Goal: Task Accomplishment & Management: Use online tool/utility

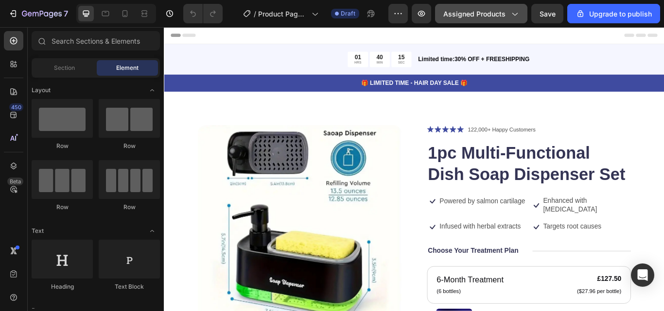
click at [517, 11] on icon "button" at bounding box center [514, 14] width 10 height 10
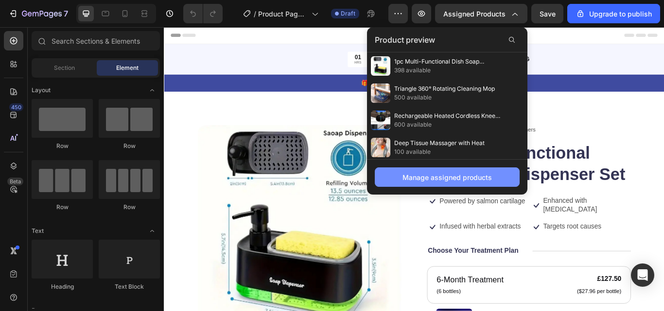
click at [432, 180] on div "Manage assigned products" at bounding box center [446, 177] width 89 height 10
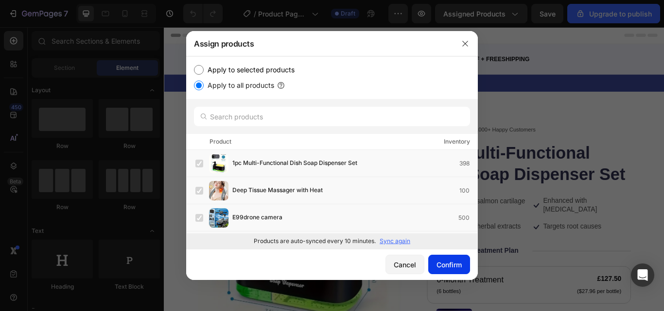
click at [456, 268] on div "Confirm" at bounding box center [448, 265] width 25 height 10
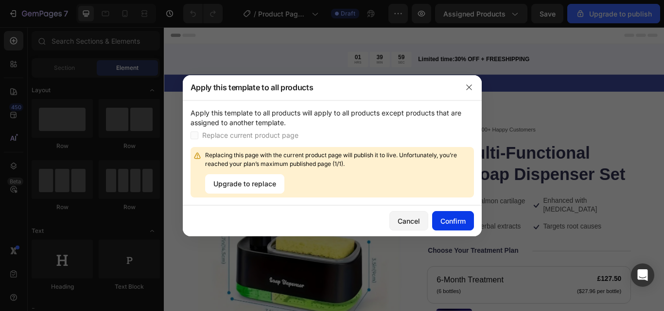
click at [445, 219] on div "Confirm" at bounding box center [452, 221] width 25 height 10
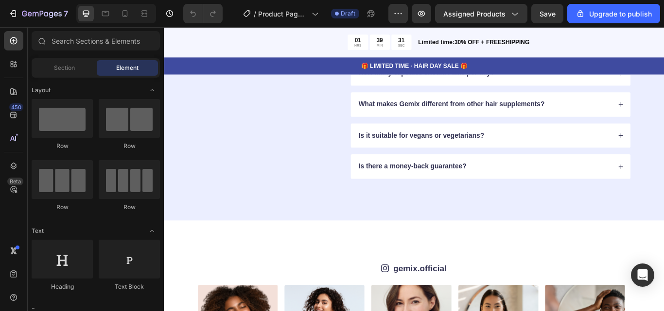
scroll to position [1496, 0]
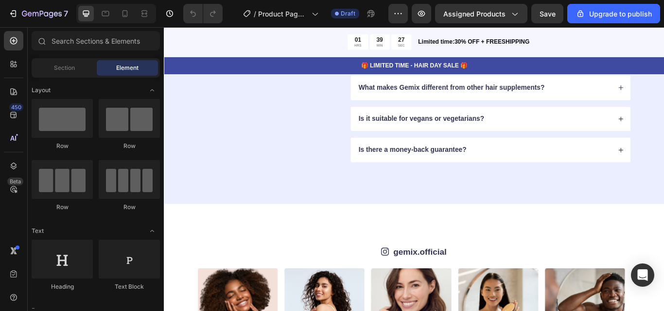
click at [663, 27] on div "7 / Product Page - Sep 25, 21:43:31 Draft Preview Assigned Products Save Upgrad…" at bounding box center [332, 14] width 664 height 28
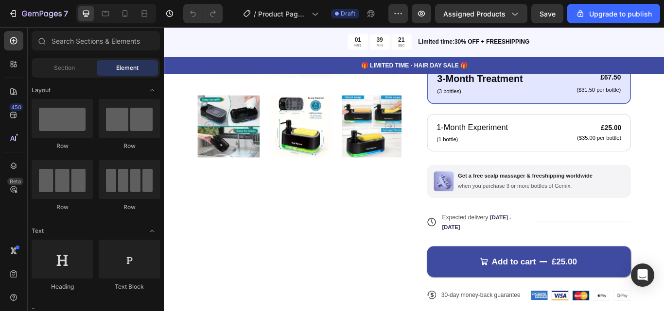
scroll to position [267, 0]
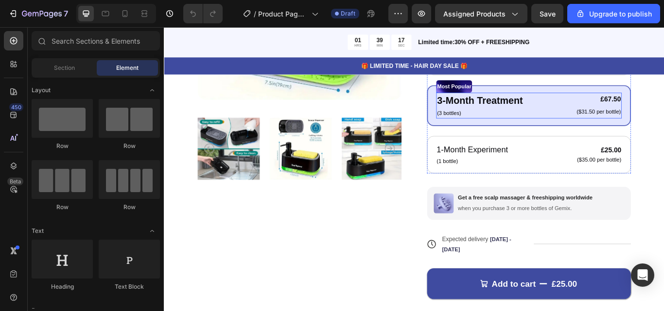
click at [592, 128] on div "3-Month Treatment Text Block (3 bottles) Text Block £67.50 Product Price Produc…" at bounding box center [589, 119] width 216 height 30
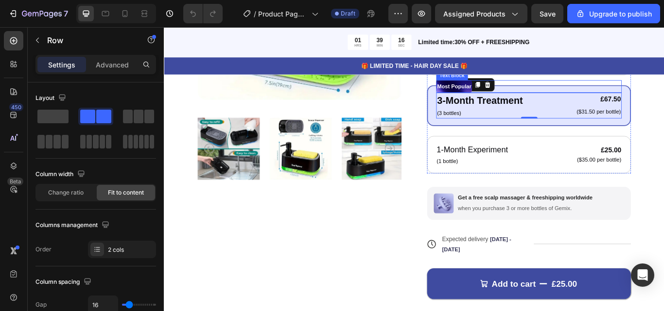
click at [542, 93] on div "Most Popular" at bounding box center [589, 96] width 216 height 15
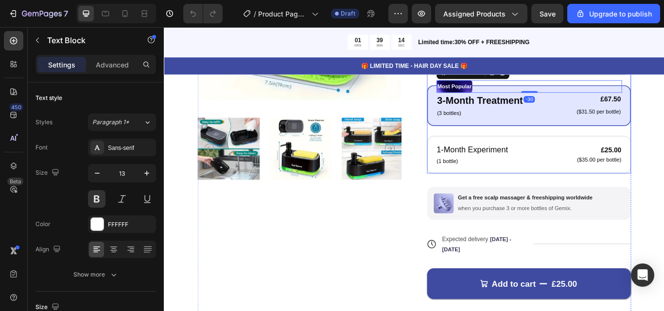
click at [540, 137] on div "Most Popular Text Block -30 3-Month Treatment Text Block (3 bottles) Text Block…" at bounding box center [589, 119] width 238 height 48
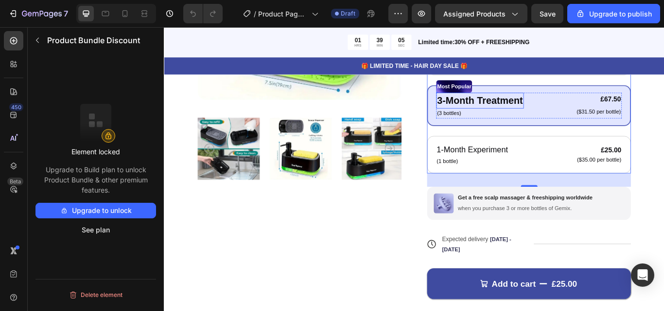
click at [547, 110] on p "3-Month Treatment" at bounding box center [532, 113] width 100 height 17
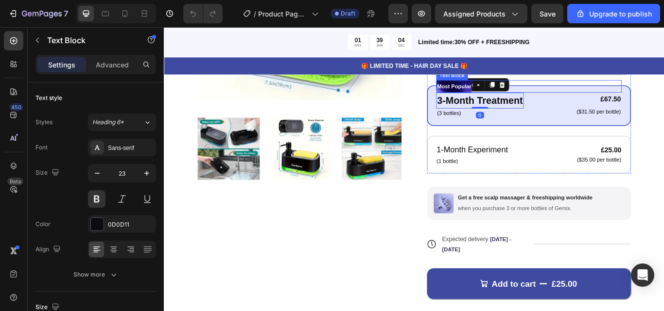
click at [555, 94] on div "Most Popular" at bounding box center [589, 96] width 216 height 15
click at [541, 113] on p "3-Month Treatment" at bounding box center [532, 113] width 100 height 17
click at [554, 95] on div "Most Popular" at bounding box center [589, 96] width 216 height 15
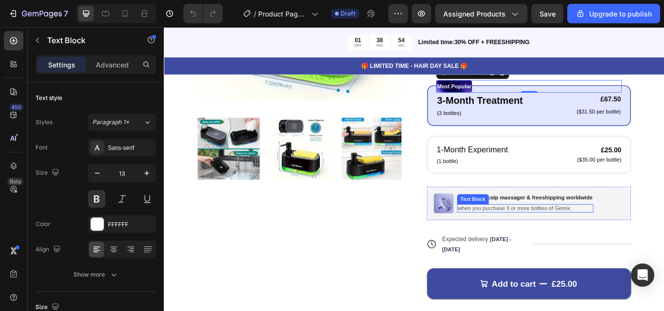
click at [583, 241] on p "when you purchase 3 or more bottles of Gemix." at bounding box center [584, 239] width 157 height 8
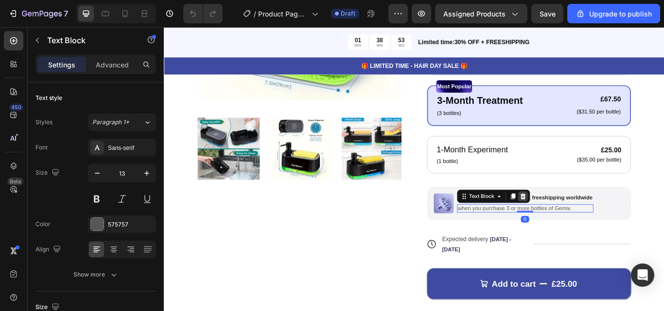
click at [581, 228] on icon at bounding box center [582, 225] width 8 height 8
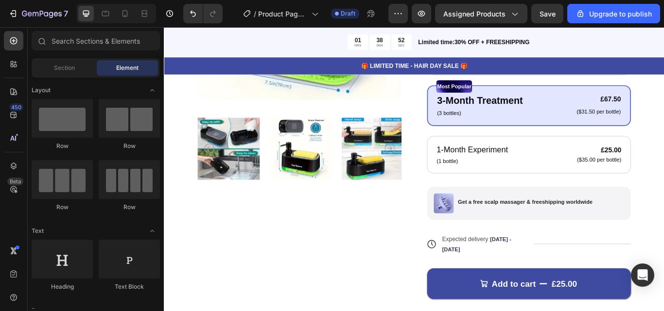
click at [581, 228] on p "Get a free scalp massager & freeshipping worldwide" at bounding box center [584, 232] width 157 height 8
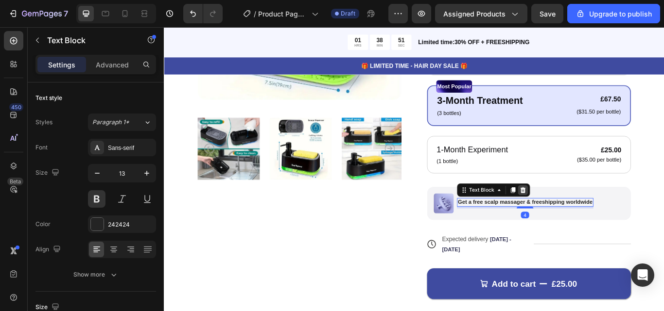
click at [578, 214] on icon at bounding box center [582, 218] width 8 height 8
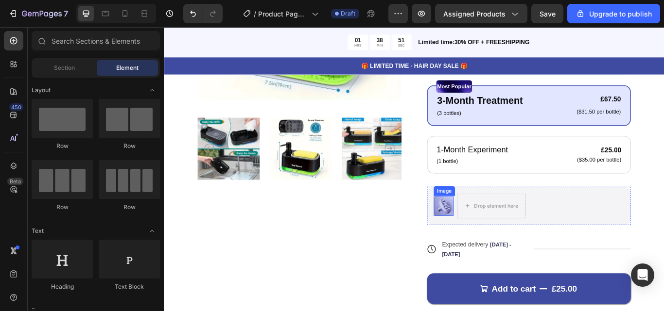
click at [483, 236] on img at bounding box center [489, 235] width 23 height 23
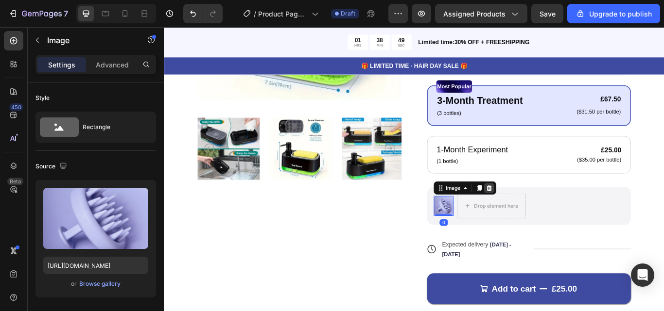
click at [543, 218] on div at bounding box center [543, 215] width 12 height 12
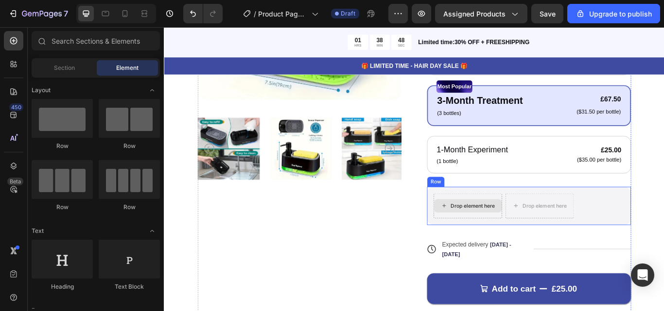
click at [538, 236] on div "Drop element here" at bounding box center [524, 236] width 52 height 8
click at [663, 223] on div "Drop element here Drop element here Row" at bounding box center [589, 236] width 238 height 45
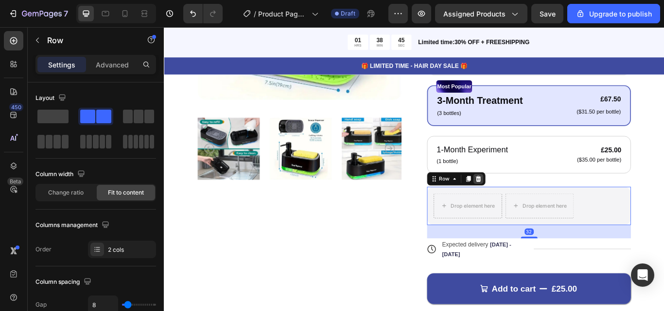
click at [528, 206] on icon at bounding box center [530, 204] width 6 height 7
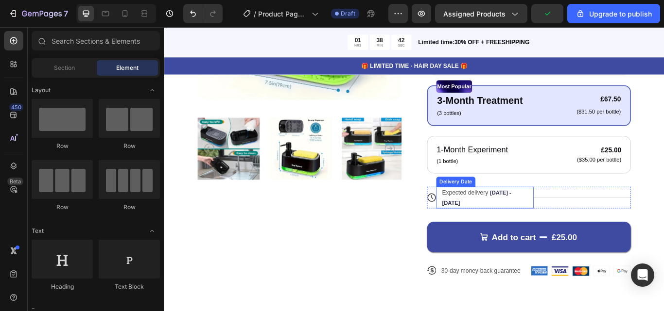
click at [534, 221] on span "Expected delivery" at bounding box center [515, 221] width 54 height 8
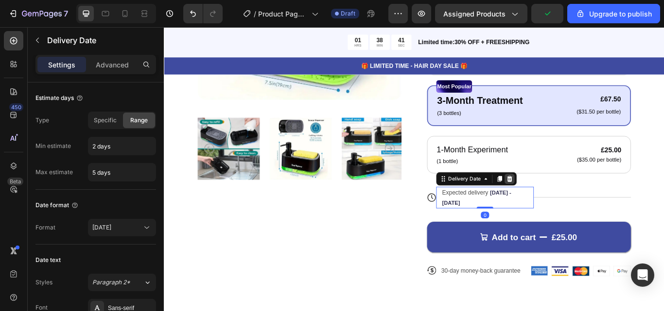
click at [564, 206] on icon at bounding box center [567, 204] width 6 height 7
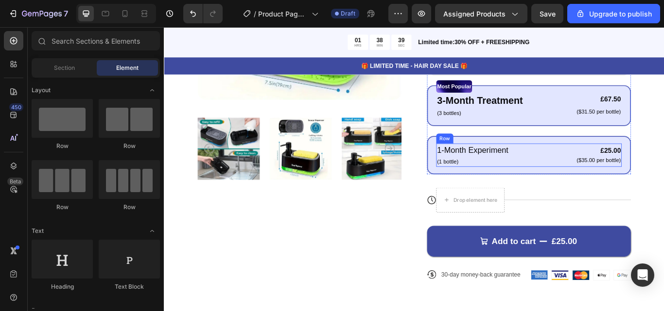
click at [618, 183] on div "1-Month Experiment Text Block (1 bottle) Text Block £25.00 Product Price Produc…" at bounding box center [589, 176] width 216 height 27
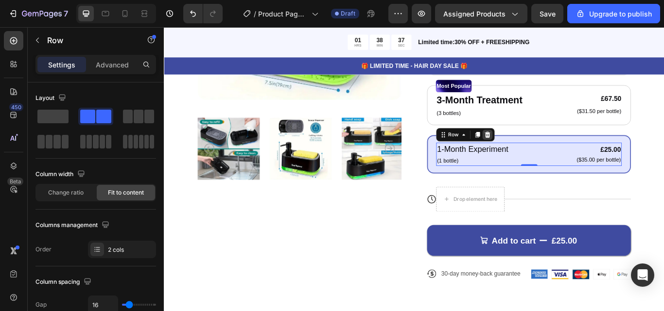
click at [538, 151] on icon at bounding box center [541, 152] width 6 height 7
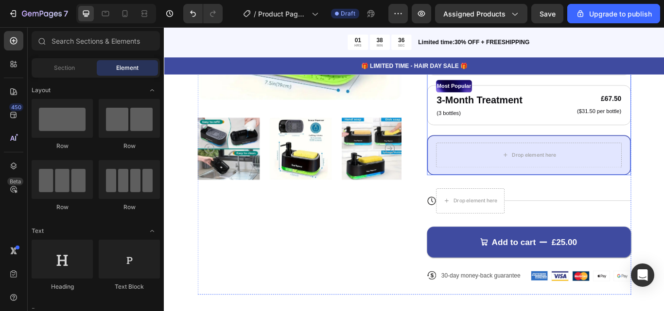
click at [663, 159] on div "Drop element here" at bounding box center [589, 177] width 238 height 47
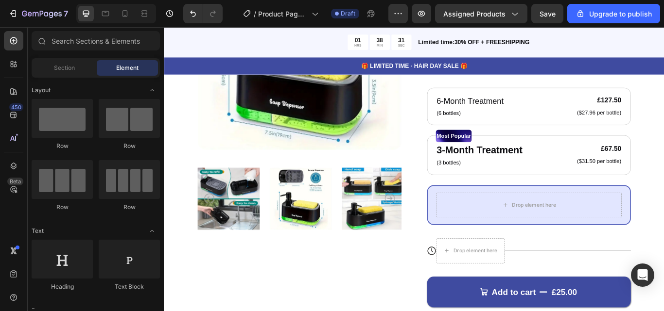
scroll to position [189, 0]
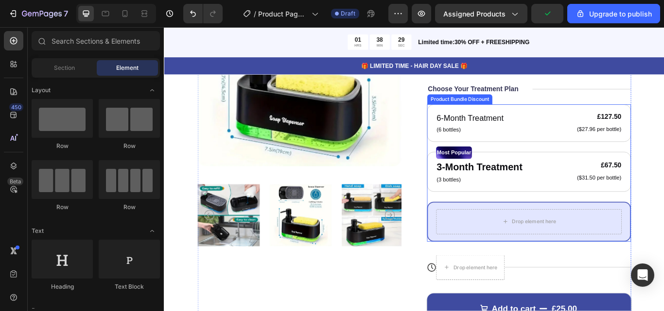
click at [663, 237] on div "Drop element here" at bounding box center [589, 254] width 238 height 47
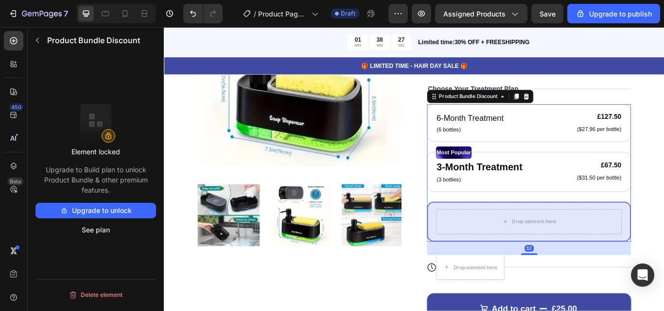
click at [589, 110] on div "Product Bundle Discount" at bounding box center [532, 109] width 124 height 16
click at [585, 110] on icon at bounding box center [586, 108] width 8 height 8
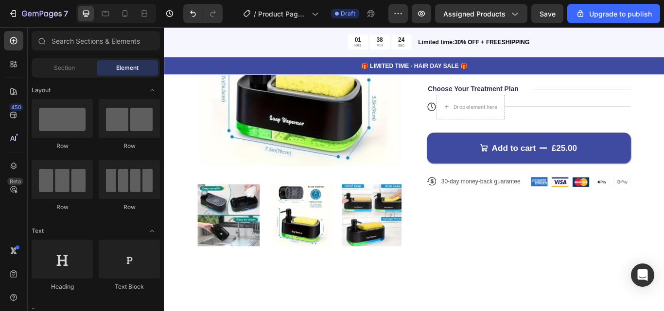
scroll to position [0, 0]
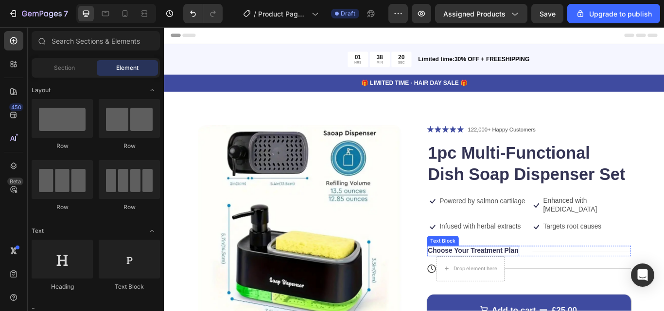
click at [557, 290] on p "Choose Your Treatment Plan" at bounding box center [523, 289] width 105 height 10
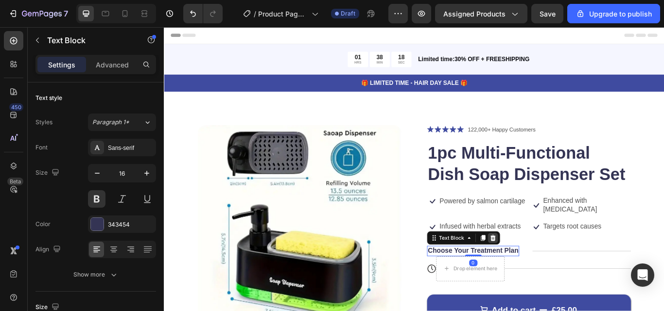
click at [546, 275] on icon at bounding box center [547, 274] width 8 height 8
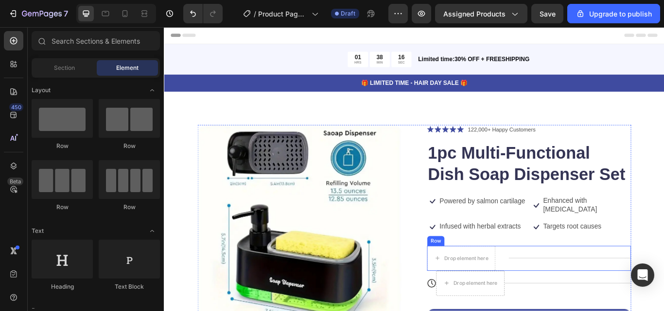
click at [579, 301] on div "Title Line" at bounding box center [637, 297] width 142 height 29
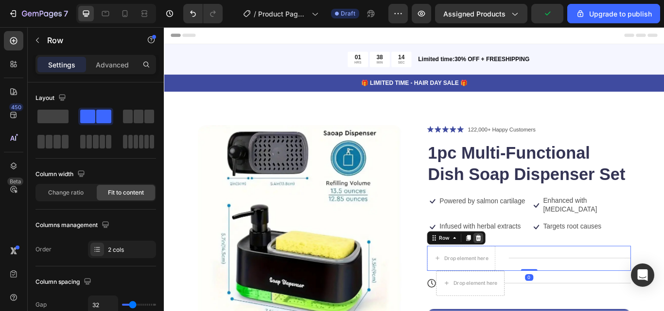
click at [529, 274] on icon at bounding box center [530, 274] width 8 height 8
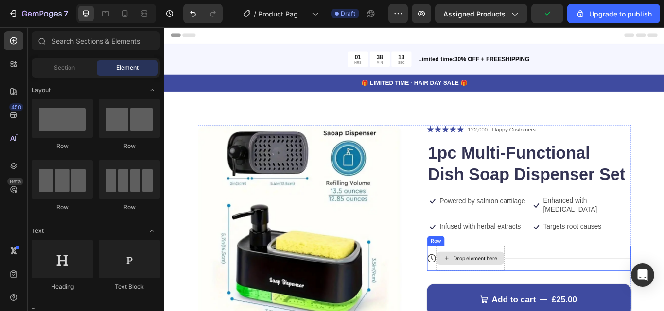
click at [539, 302] on div "Drop element here" at bounding box center [520, 298] width 79 height 16
click at [656, 281] on div "Icon Icon Icon Icon Icon Icon List 122,000+ Happy Customers Text Block Row 1pc …" at bounding box center [589, 309] width 238 height 336
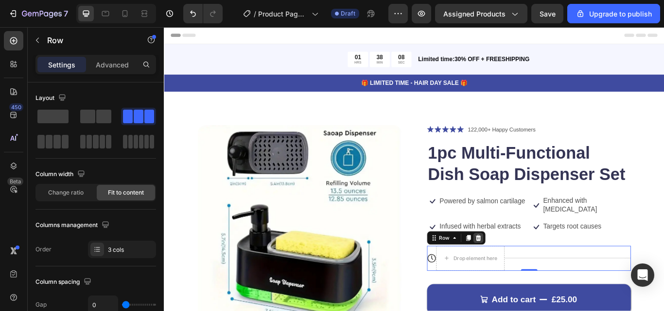
click at [527, 274] on icon at bounding box center [530, 273] width 6 height 7
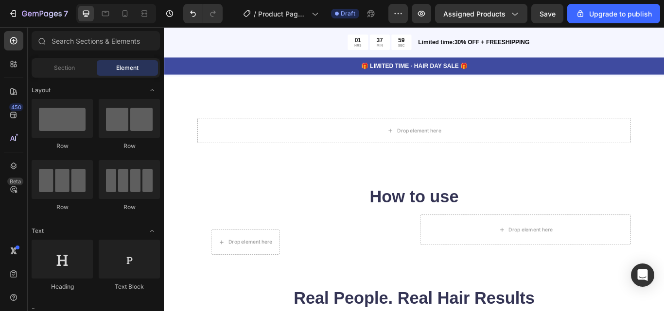
scroll to position [661, 0]
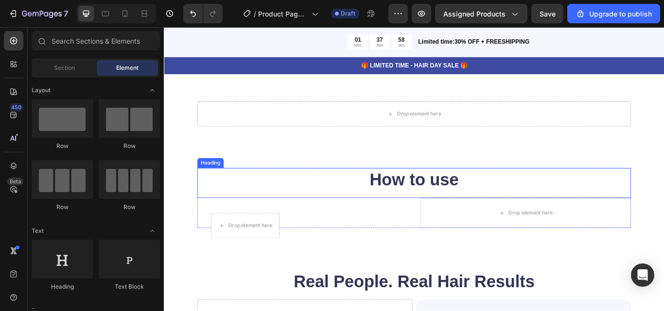
click at [466, 206] on h2 "How to use" at bounding box center [455, 205] width 505 height 27
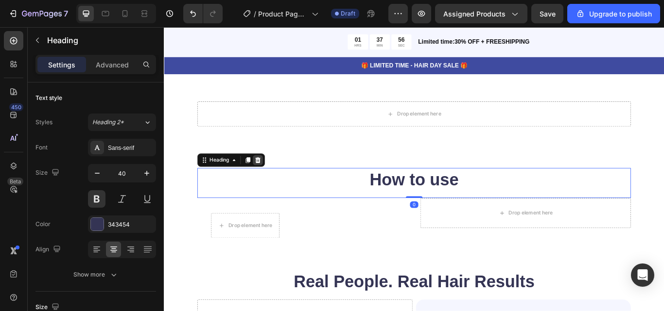
click at [275, 182] on icon at bounding box center [273, 182] width 6 height 7
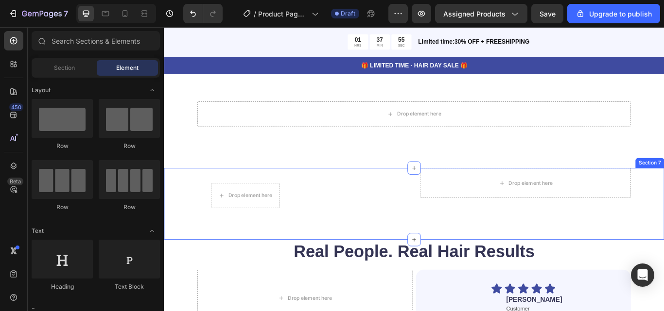
click at [522, 218] on div "Drop element here" at bounding box center [585, 209] width 245 height 35
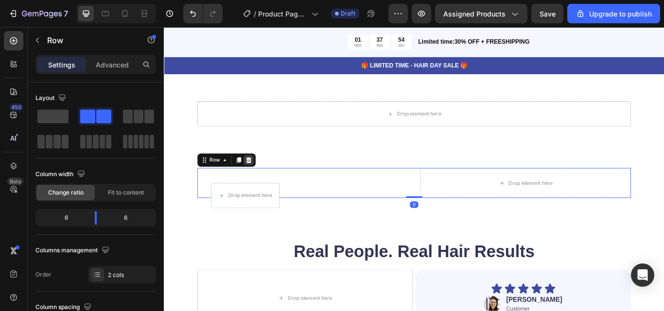
click at [260, 181] on icon at bounding box center [262, 182] width 6 height 7
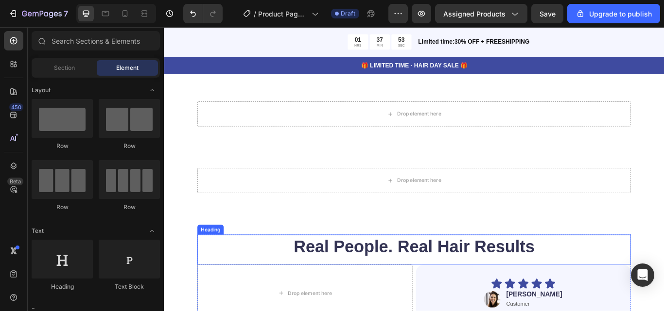
click at [372, 287] on h2 "Real People. Real Hair Results" at bounding box center [455, 283] width 505 height 27
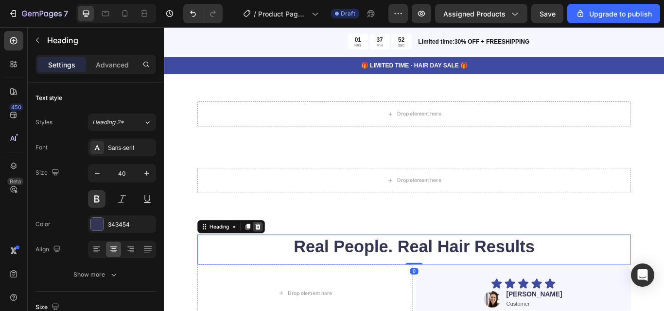
click at [278, 260] on div at bounding box center [273, 261] width 12 height 12
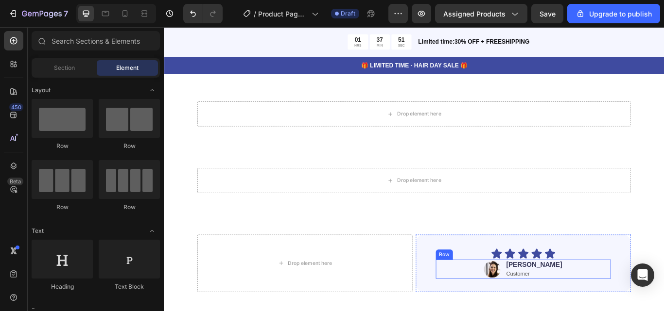
click at [521, 311] on div "Image Jessica Text Block Customer Text Block Row" at bounding box center [583, 310] width 204 height 22
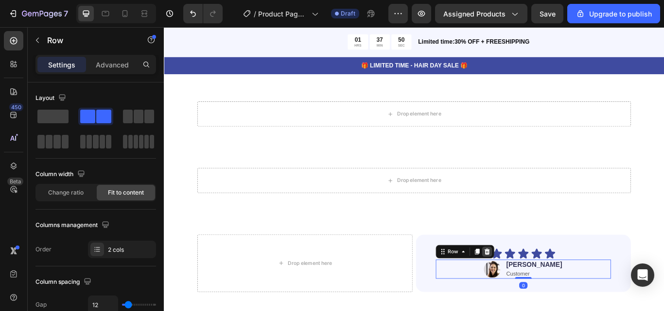
click at [540, 289] on icon at bounding box center [540, 290] width 8 height 8
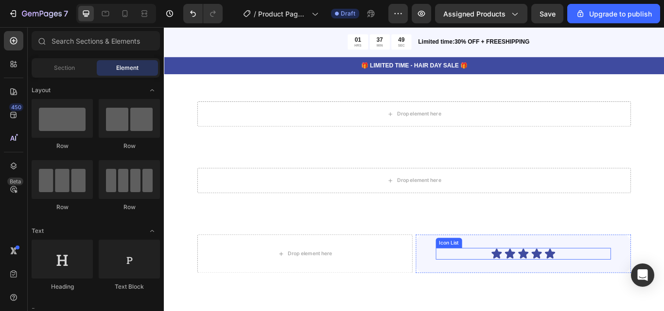
click at [519, 291] on div "Icon Icon Icon Icon Icon" at bounding box center [583, 292] width 204 height 14
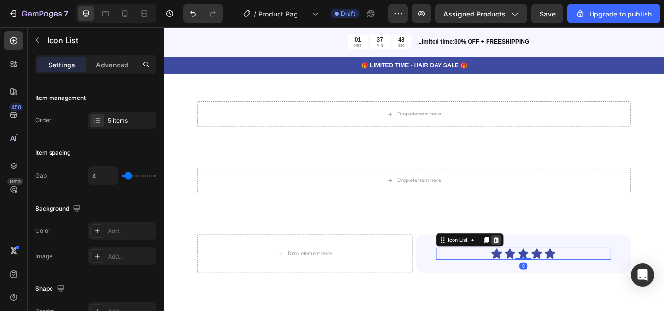
click at [550, 274] on icon at bounding box center [551, 276] width 6 height 7
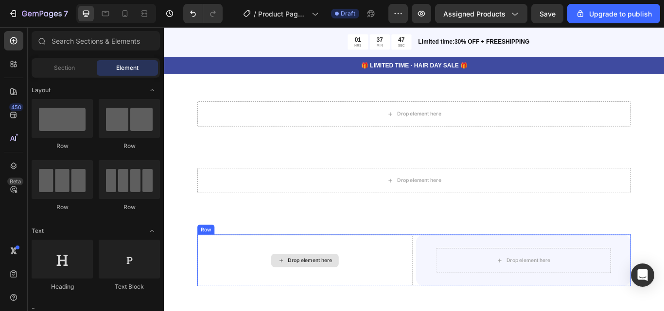
click at [391, 294] on div "Drop element here" at bounding box center [328, 300] width 251 height 60
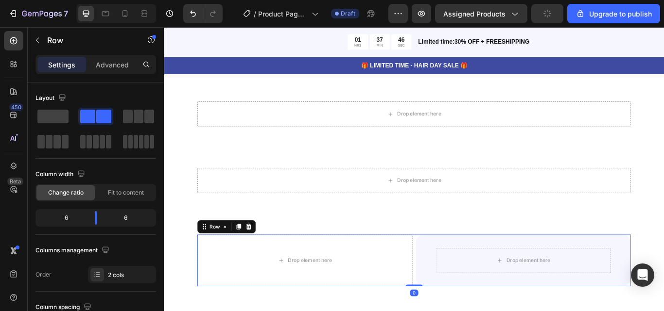
click at [266, 255] on div at bounding box center [263, 261] width 12 height 12
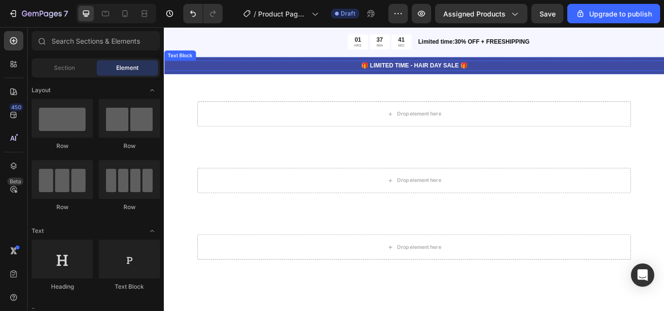
click at [478, 76] on p "🎁 LIMITED TIME - HAIR DAY SALE 🎁" at bounding box center [455, 73] width 581 height 10
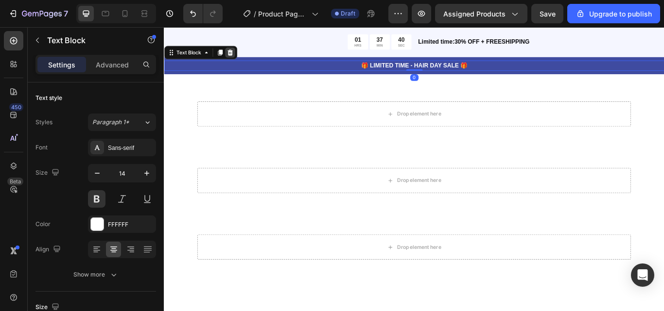
click at [240, 53] on icon at bounding box center [241, 57] width 8 height 8
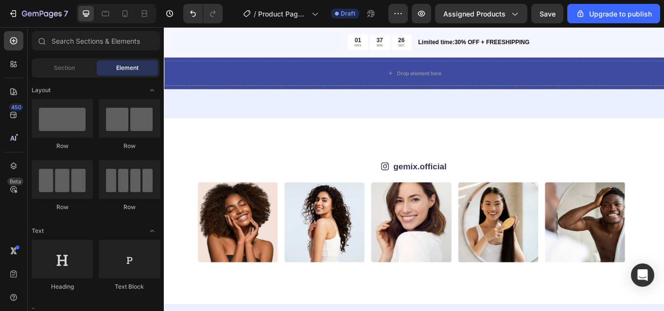
scroll to position [1339, 0]
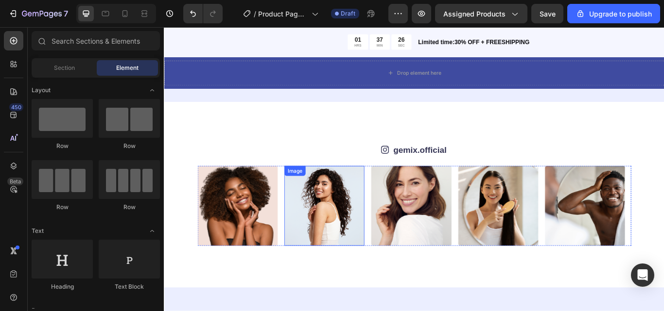
click at [315, 206] on div "Image" at bounding box center [350, 235] width 93 height 93
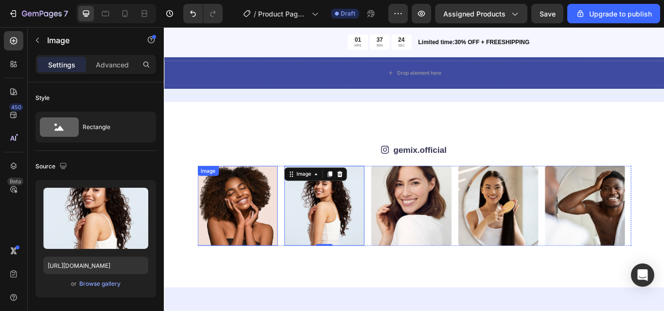
click at [210, 204] on div "Image" at bounding box center [249, 235] width 93 height 93
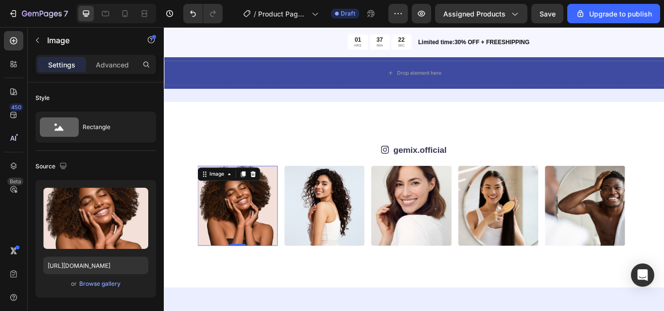
click at [274, 201] on div "Image" at bounding box center [239, 199] width 73 height 16
click at [269, 199] on icon at bounding box center [267, 198] width 6 height 7
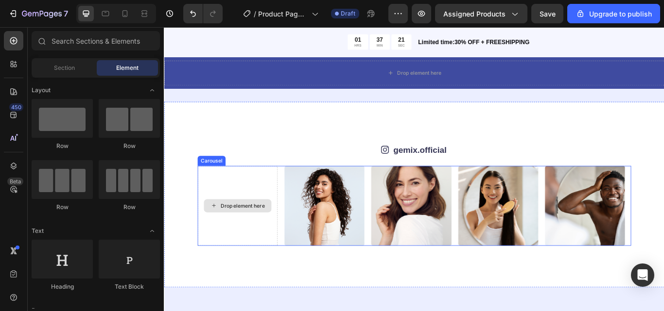
click at [315, 206] on div "Image" at bounding box center [350, 235] width 93 height 93
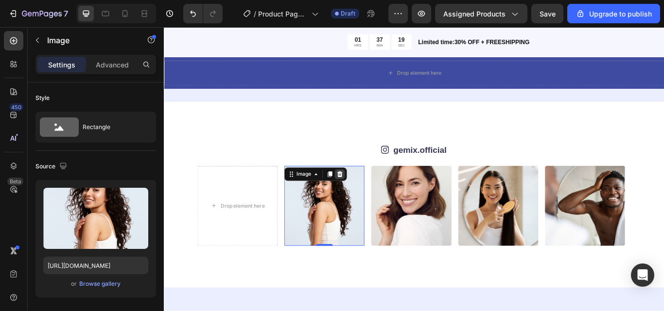
click at [371, 199] on icon at bounding box center [368, 199] width 8 height 8
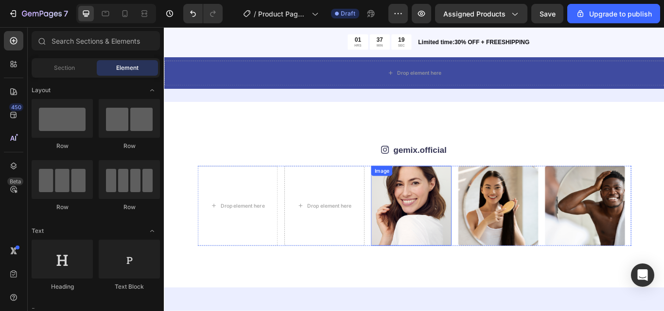
click at [447, 219] on img at bounding box center [451, 235] width 93 height 93
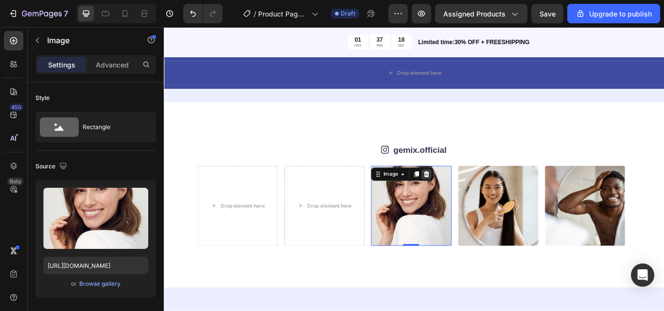
click at [471, 203] on icon at bounding box center [469, 199] width 8 height 8
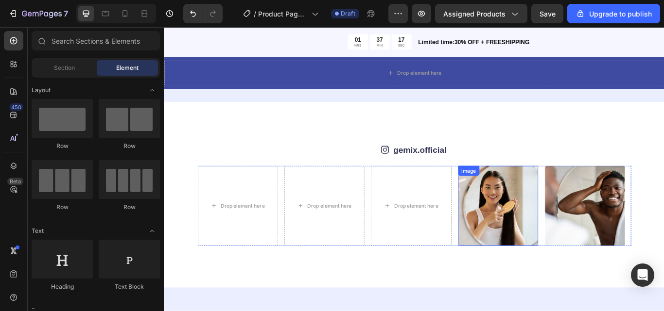
click at [522, 217] on img at bounding box center [552, 235] width 93 height 93
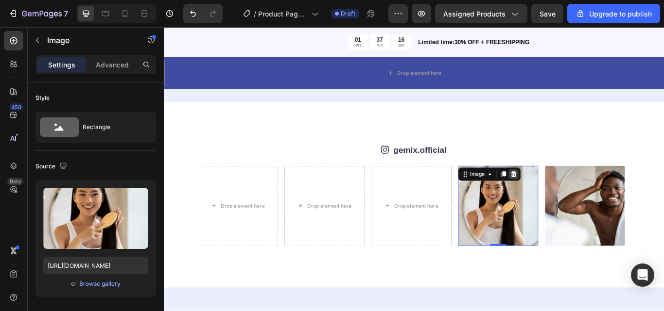
click at [574, 202] on icon at bounding box center [571, 199] width 8 height 8
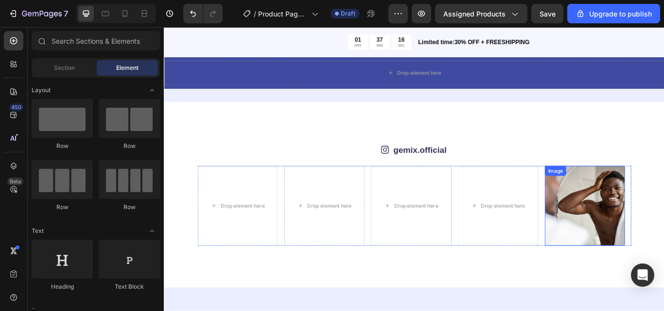
click at [619, 219] on img at bounding box center [653, 235] width 93 height 93
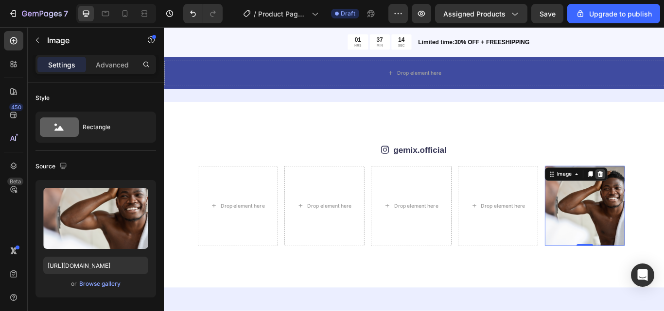
click at [663, 199] on icon at bounding box center [672, 199] width 8 height 8
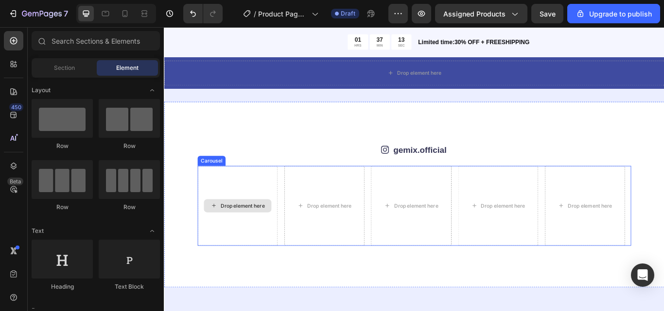
click at [290, 191] on div "Drop element here" at bounding box center [249, 235] width 93 height 93
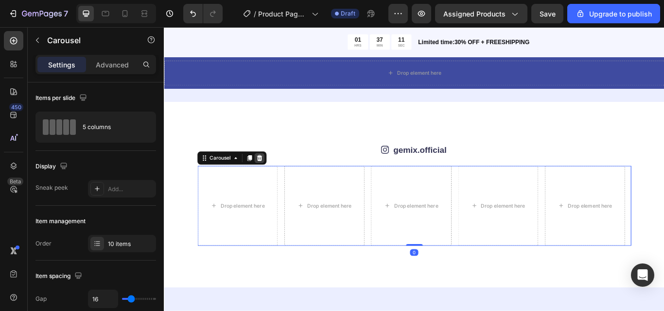
click at [278, 176] on icon at bounding box center [275, 180] width 8 height 8
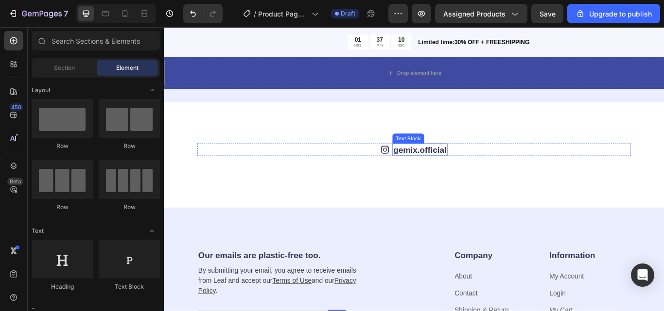
click at [471, 172] on link "gemix.official" at bounding box center [462, 170] width 62 height 11
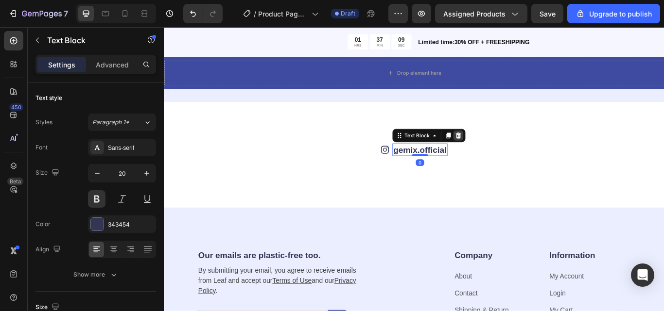
click at [503, 155] on icon at bounding box center [507, 154] width 8 height 8
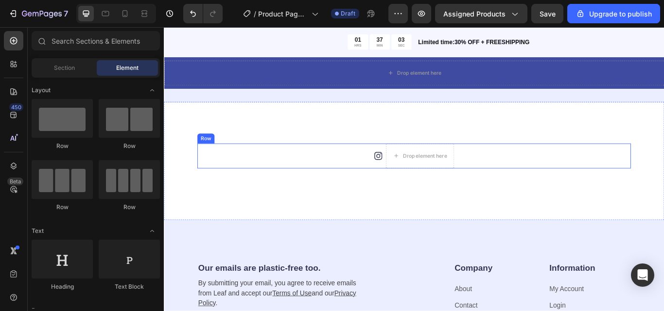
scroll to position [1290, 0]
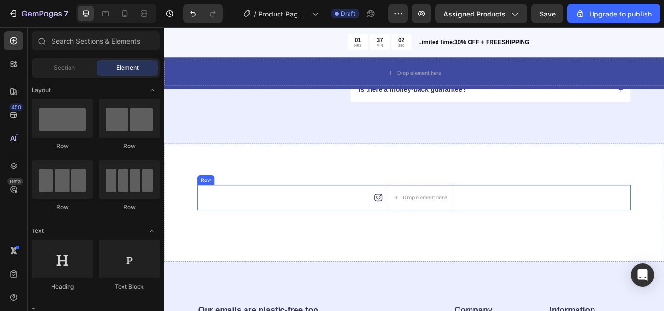
click at [533, 229] on div "Icon Drop element here Row" at bounding box center [455, 226] width 505 height 29
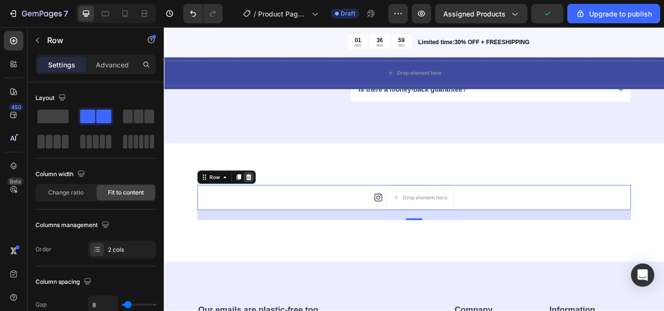
click at [266, 204] on div at bounding box center [263, 203] width 12 height 12
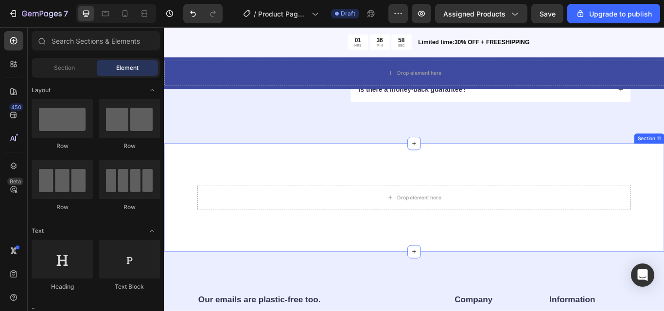
click at [506, 198] on div "Drop element here Section 11" at bounding box center [455, 226] width 583 height 126
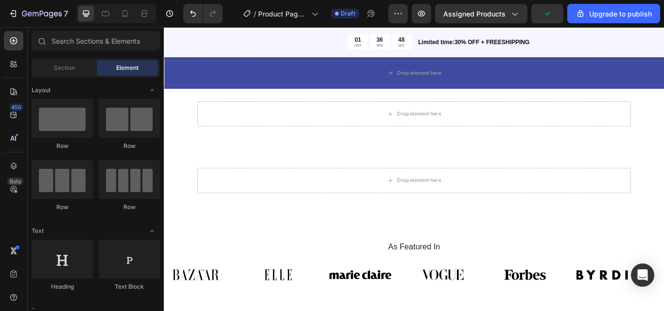
scroll to position [658, 0]
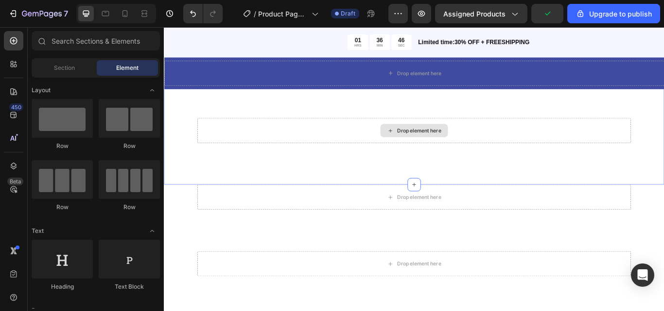
click at [537, 138] on div "Drop element here" at bounding box center [455, 148] width 505 height 29
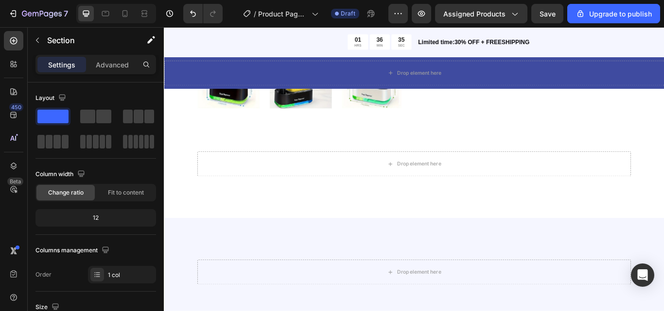
scroll to position [318, 0]
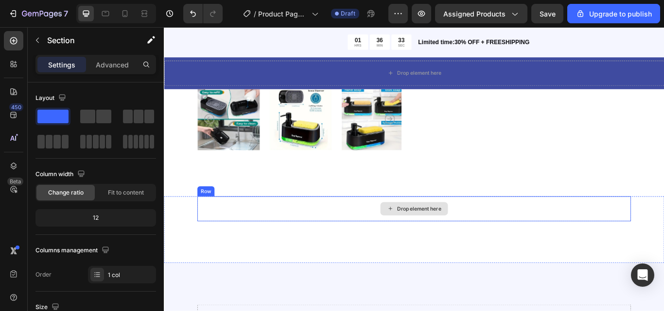
click at [567, 237] on div "Drop element here" at bounding box center [455, 239] width 505 height 29
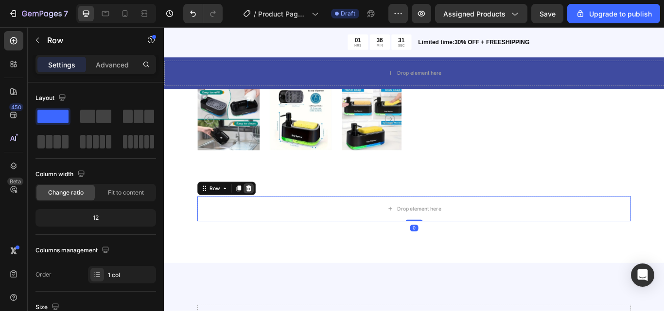
click at [261, 212] on icon at bounding box center [262, 215] width 6 height 7
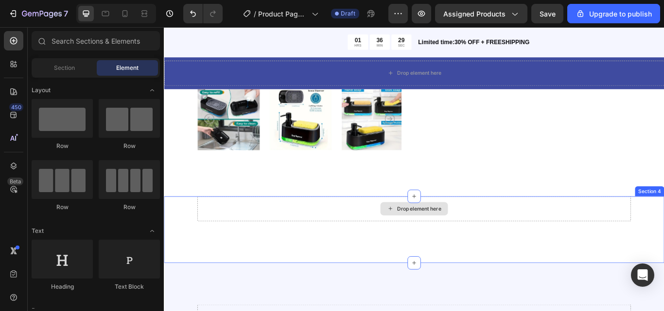
click at [333, 229] on div "Drop element here" at bounding box center [455, 239] width 505 height 29
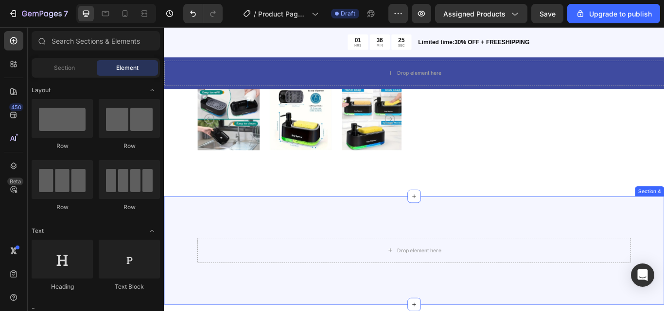
click at [562, 263] on div "Drop element here Row Section 4" at bounding box center [455, 288] width 583 height 126
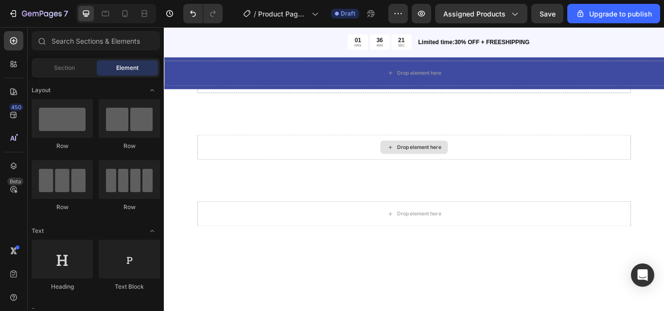
scroll to position [415, 0]
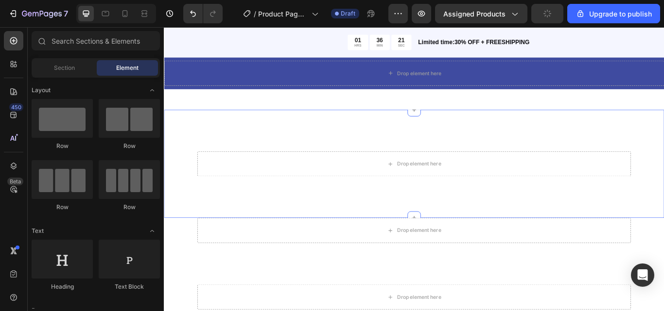
click at [491, 196] on div "Drop element here" at bounding box center [455, 186] width 505 height 29
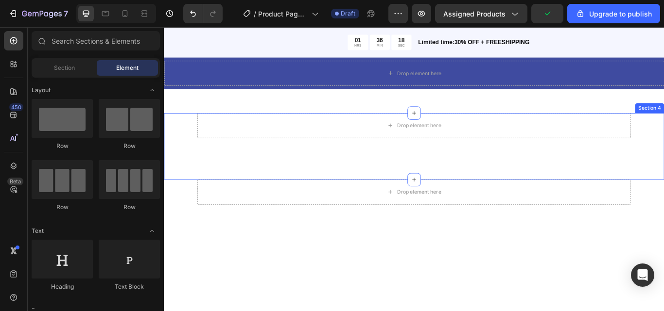
click at [584, 159] on div "Drop element here Row Section 4" at bounding box center [455, 167] width 583 height 78
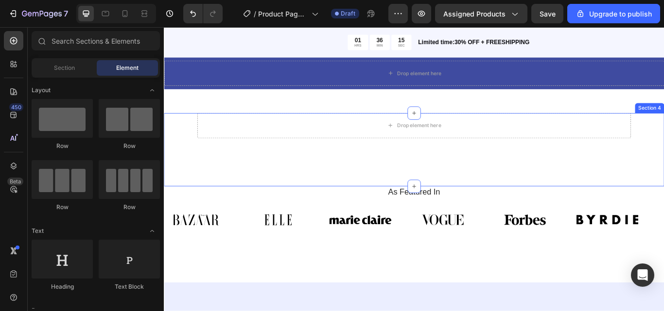
scroll to position [367, 0]
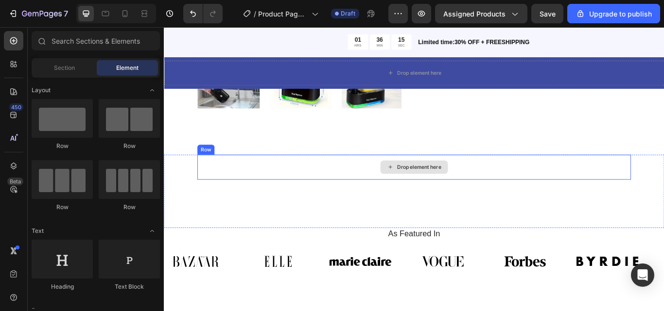
click at [656, 198] on div "Drop element here" at bounding box center [455, 190] width 505 height 29
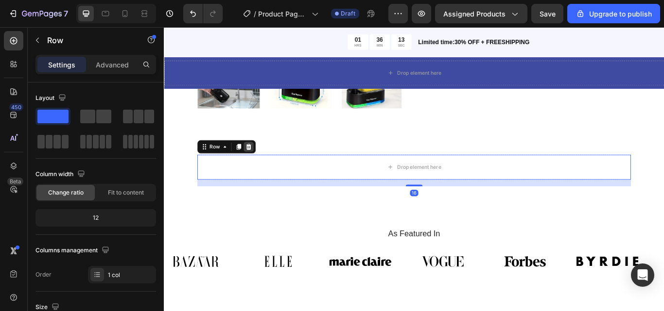
click at [265, 164] on icon at bounding box center [262, 167] width 8 height 8
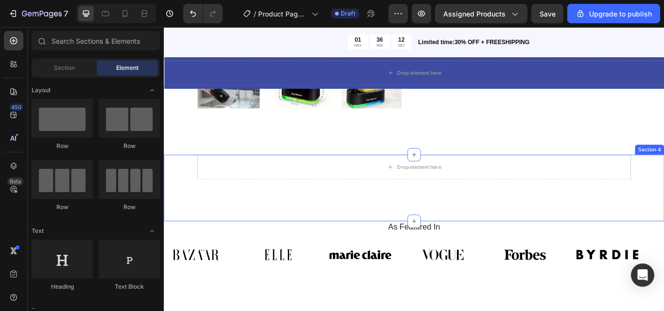
click at [560, 206] on div "Drop element here Section 4" at bounding box center [455, 215] width 583 height 78
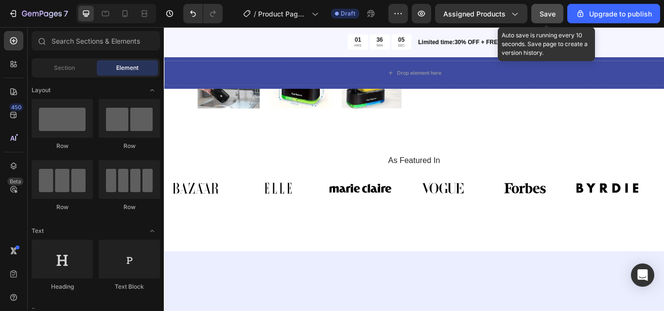
click at [549, 18] on div "Save" at bounding box center [547, 14] width 16 height 10
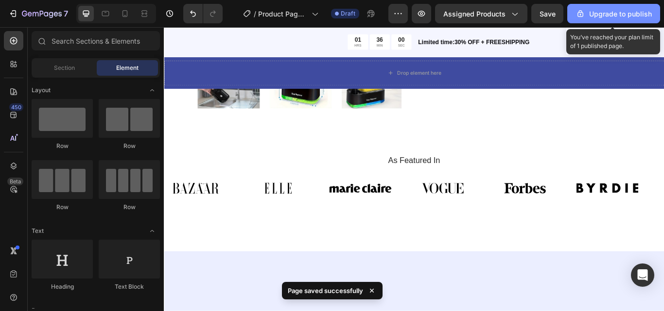
click at [630, 11] on div "Upgrade to publish" at bounding box center [613, 14] width 76 height 10
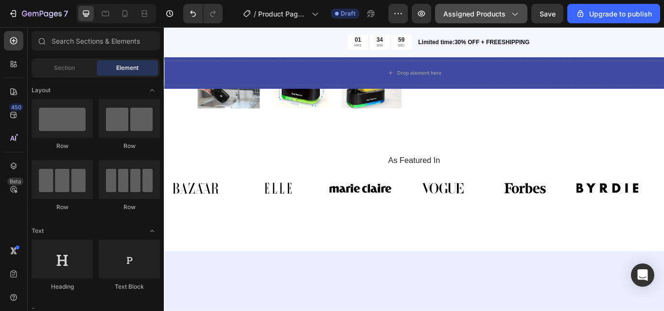
click at [496, 14] on span "Assigned Products" at bounding box center [474, 14] width 62 height 10
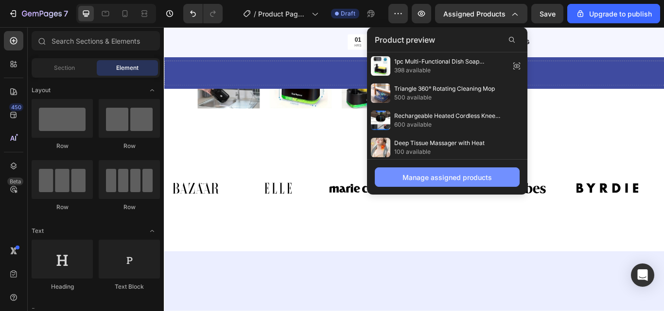
click at [435, 178] on div "Manage assigned products" at bounding box center [446, 177] width 89 height 10
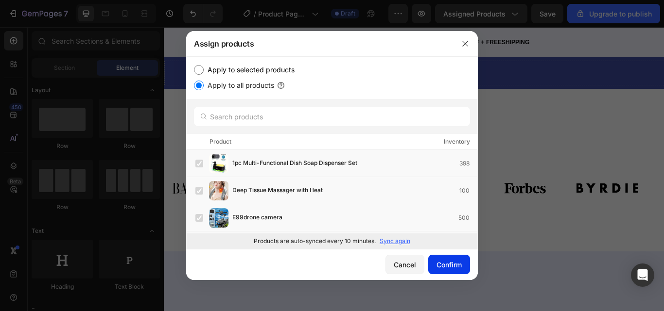
click at [448, 269] on div "Confirm" at bounding box center [448, 265] width 25 height 10
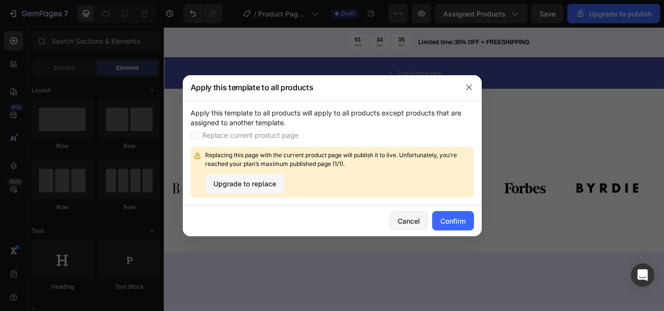
click at [250, 184] on div "Upgrade to replace" at bounding box center [244, 184] width 63 height 10
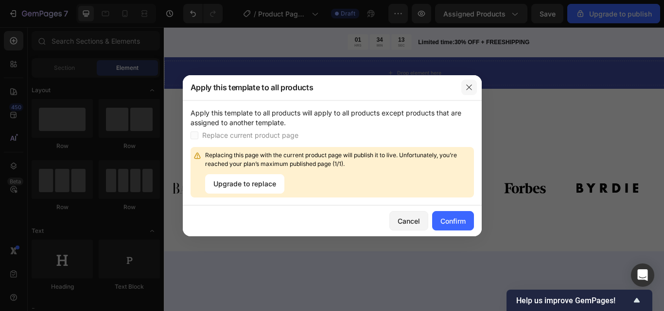
drag, startPoint x: 462, startPoint y: 92, endPoint x: 348, endPoint y: 75, distance: 114.9
click at [462, 92] on button "button" at bounding box center [469, 88] width 16 height 16
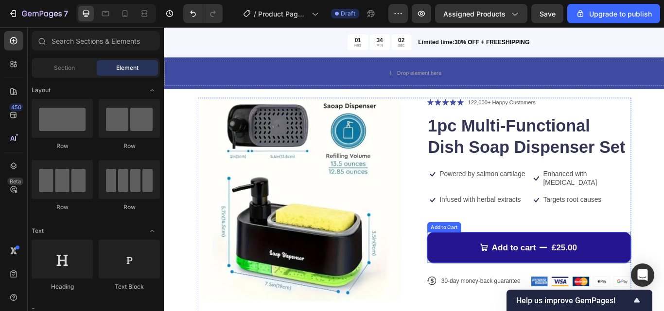
scroll to position [0, 0]
